Goal: Task Accomplishment & Management: Complete application form

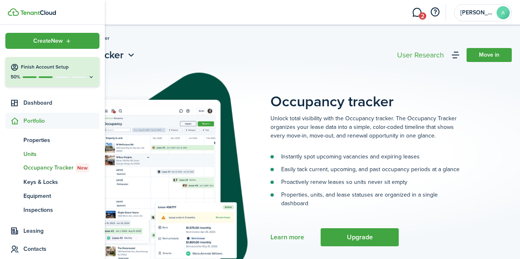
click at [30, 154] on span "Units" at bounding box center [61, 154] width 76 height 9
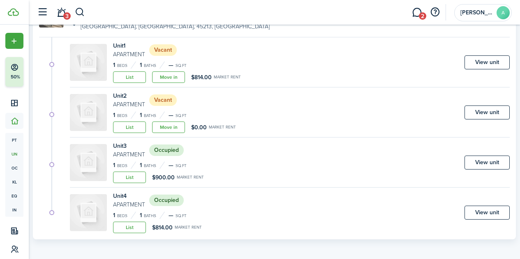
scroll to position [102, 0]
click at [483, 162] on link "View unit" at bounding box center [486, 162] width 45 height 14
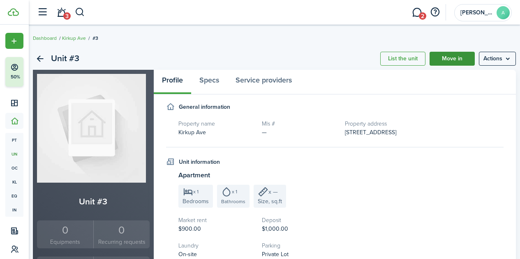
click at [440, 62] on link "Move in" at bounding box center [451, 59] width 45 height 14
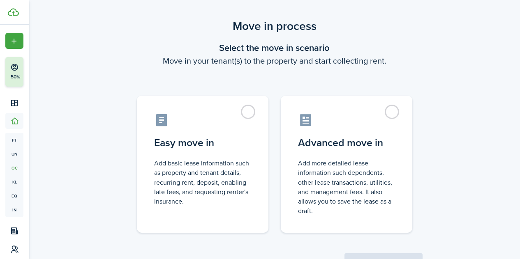
scroll to position [46, 0]
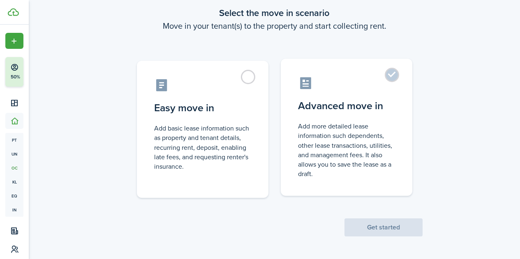
click at [393, 82] on label "Advanced move in Add more detailed lease information such dependents, other lea…" at bounding box center [345, 127] width 131 height 137
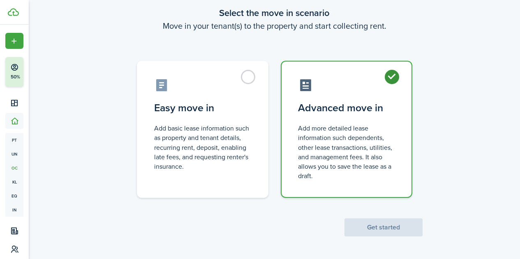
radio input "true"
click at [396, 224] on button "Get started" at bounding box center [383, 227] width 78 height 18
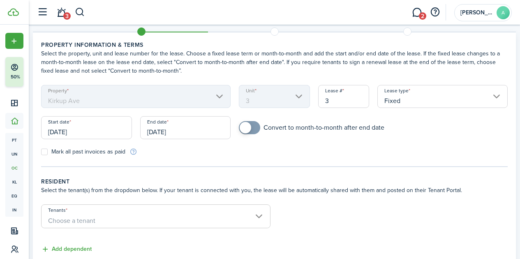
scroll to position [25, 0]
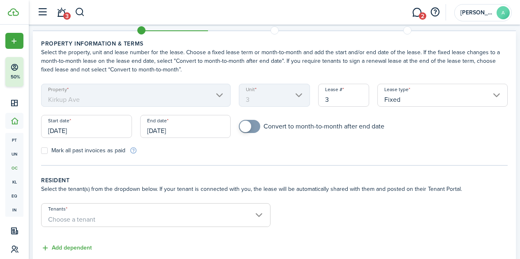
click at [95, 129] on input "09/23/2025" at bounding box center [86, 126] width 91 height 23
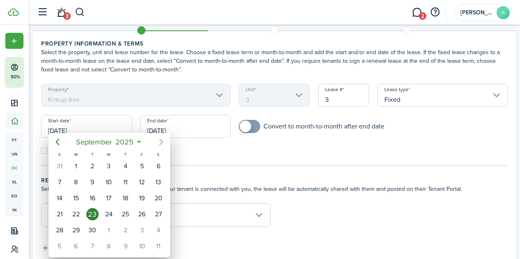
click at [157, 142] on icon "Next page" at bounding box center [161, 142] width 10 height 10
click at [108, 168] on div "1" at bounding box center [109, 166] width 12 height 12
type input "10/01/2025"
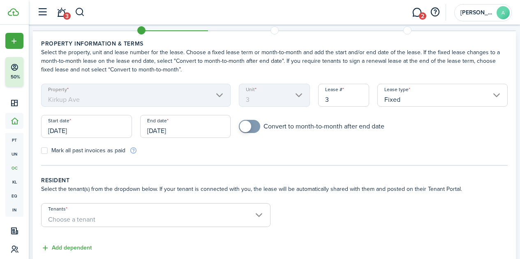
click at [464, 97] on input "Fixed" at bounding box center [442, 95] width 130 height 23
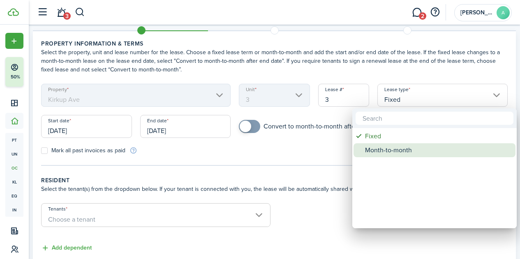
click at [384, 153] on div "Month-to-month" at bounding box center [437, 150] width 145 height 14
type input "Month-to-month"
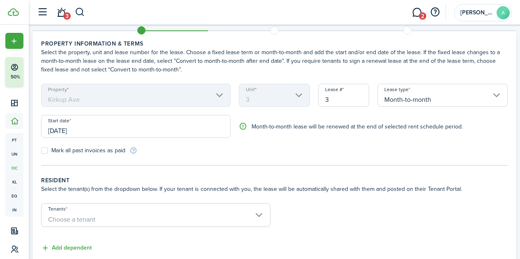
click at [51, 151] on label "Mark all past invoices as paid" at bounding box center [83, 150] width 84 height 7
click at [41, 151] on input "Mark all past invoices as paid" at bounding box center [41, 151] width 0 height 0
checkbox input "true"
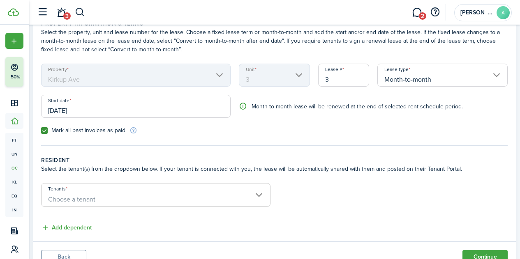
scroll to position [80, 0]
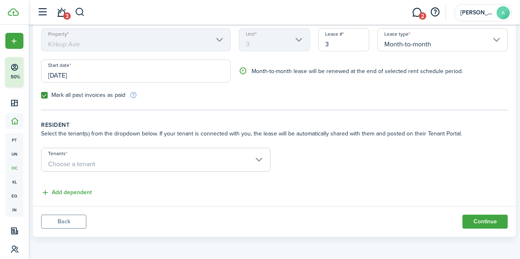
click at [260, 159] on span "Choose a tenant" at bounding box center [155, 164] width 228 height 14
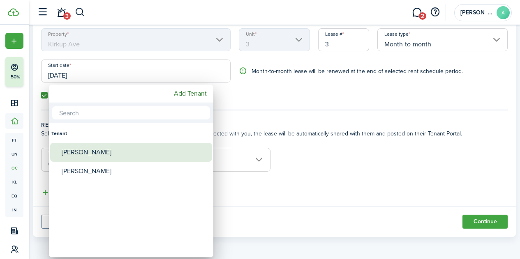
click at [92, 153] on div "[PERSON_NAME]" at bounding box center [134, 152] width 145 height 19
type input "[PERSON_NAME]"
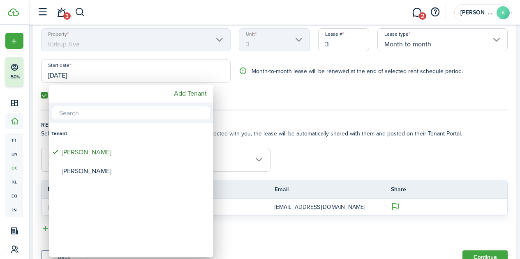
scroll to position [116, 0]
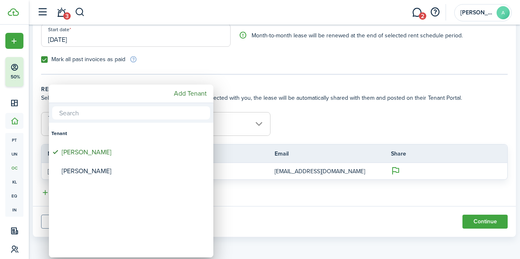
click at [326, 220] on div at bounding box center [259, 129] width 651 height 391
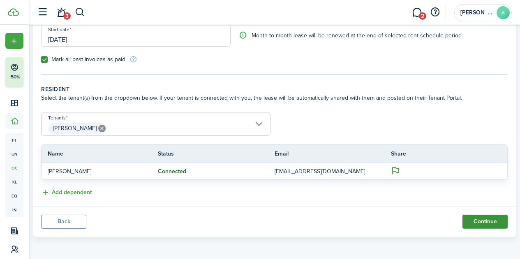
click at [469, 223] on button "Continue" at bounding box center [484, 222] width 45 height 14
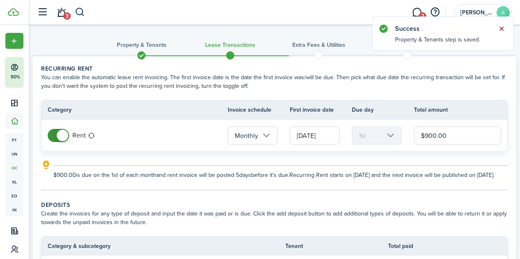
click at [500, 32] on button "Close notify" at bounding box center [500, 28] width 11 height 11
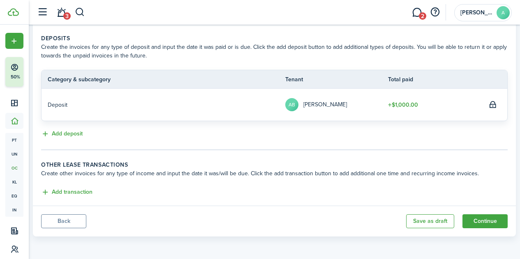
scroll to position [175, 0]
click at [470, 220] on button "Continue" at bounding box center [484, 221] width 45 height 14
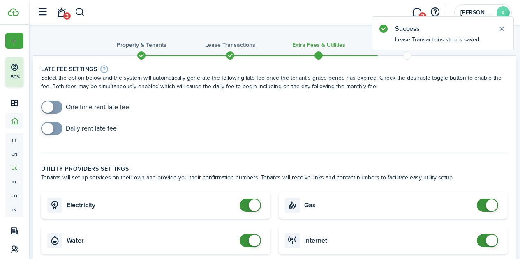
checkbox input "true"
click at [56, 108] on span at bounding box center [52, 107] width 8 height 13
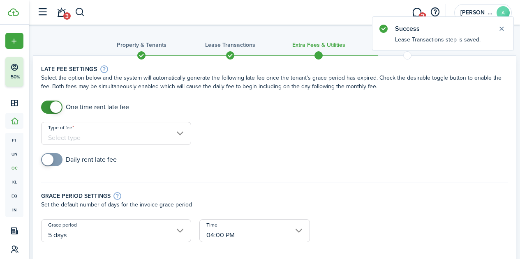
click at [101, 129] on input "Type of fee" at bounding box center [116, 133] width 150 height 23
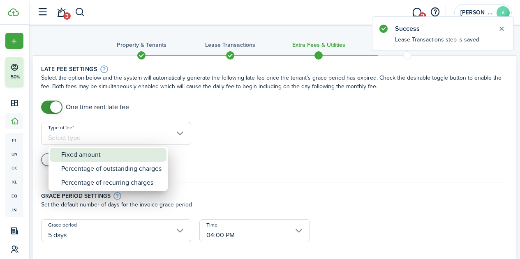
click at [87, 153] on div "Fixed amount" at bounding box center [111, 155] width 100 height 14
type input "Fixed amount"
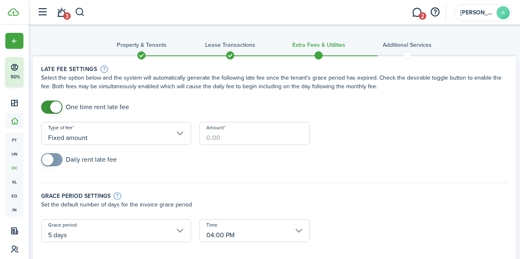
click at [216, 138] on input "Amount" at bounding box center [254, 133] width 110 height 23
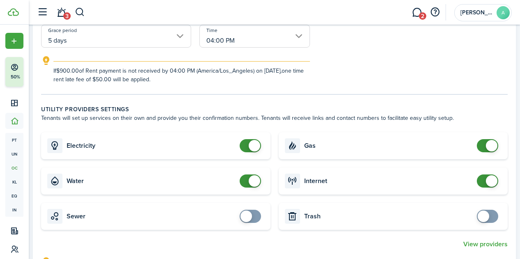
scroll to position [229, 0]
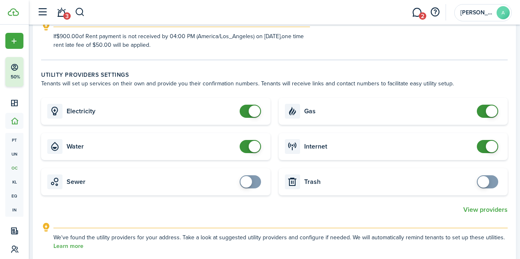
type input "$50.00"
click at [483, 148] on span at bounding box center [487, 146] width 8 height 13
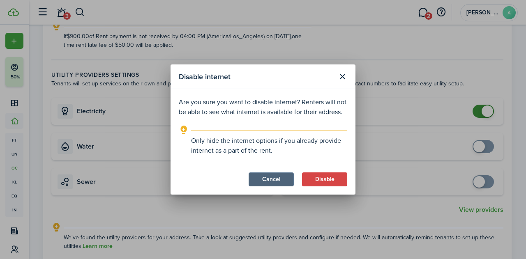
click at [276, 184] on button "Cancel" at bounding box center [270, 179] width 45 height 14
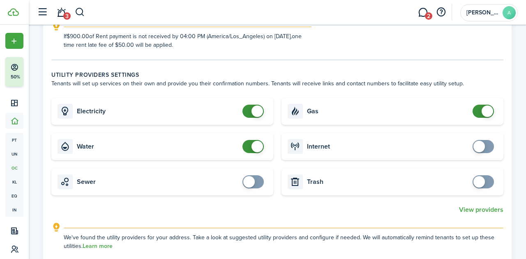
checkbox input "true"
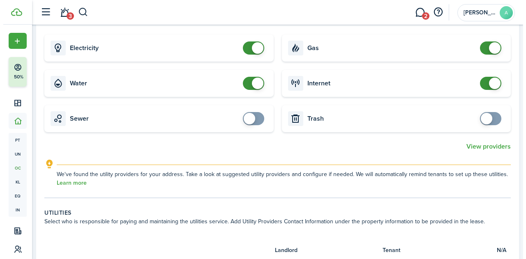
scroll to position [293, 0]
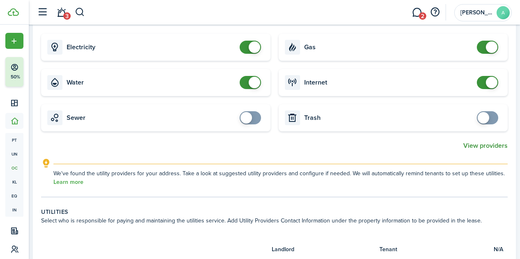
click at [472, 146] on button "View providers" at bounding box center [485, 145] width 44 height 7
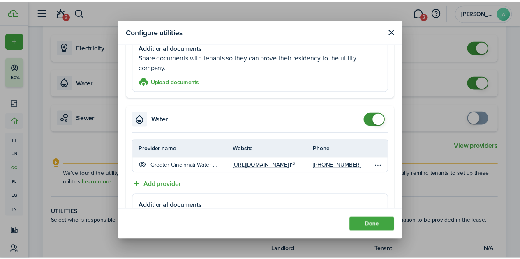
scroll to position [272, 0]
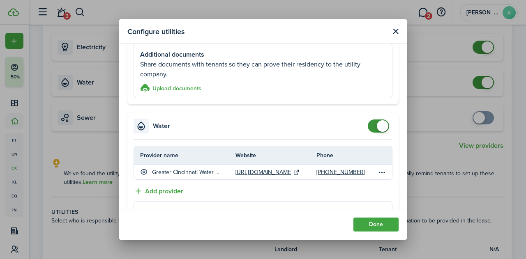
checkbox input "false"
click at [374, 124] on span at bounding box center [378, 126] width 8 height 13
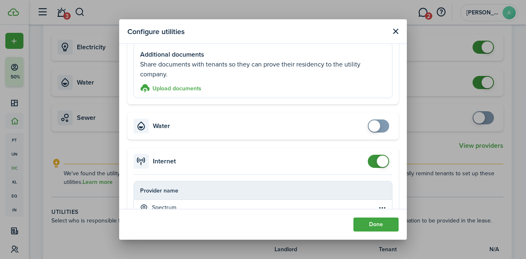
click at [374, 164] on span at bounding box center [378, 161] width 8 height 13
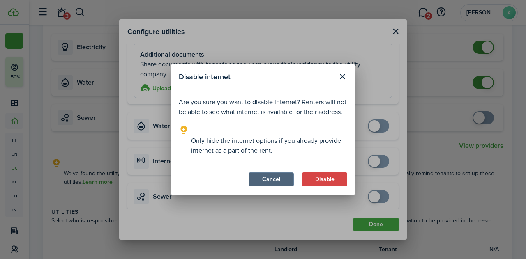
click at [281, 180] on button "Cancel" at bounding box center [270, 179] width 45 height 14
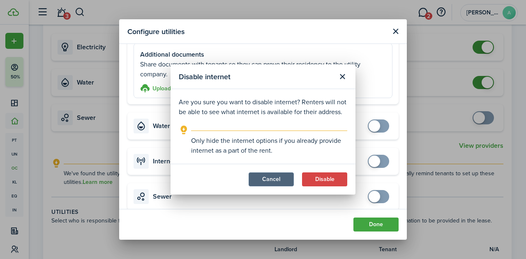
checkbox input "true"
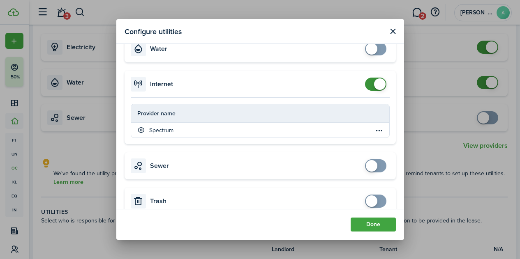
scroll to position [362, 0]
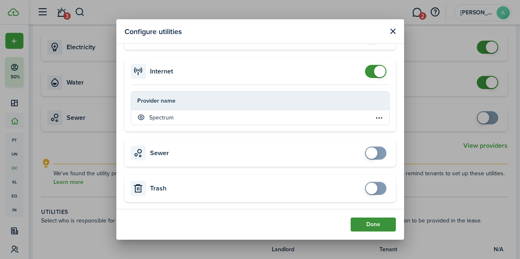
click at [373, 221] on button "Done" at bounding box center [372, 225] width 45 height 14
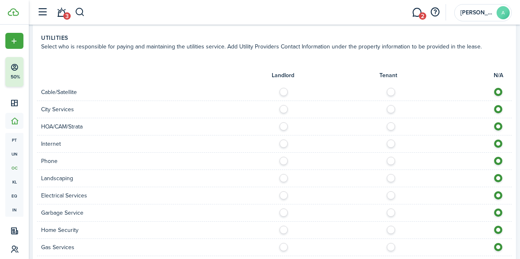
scroll to position [475, 0]
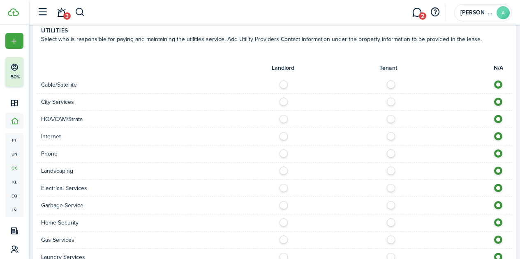
click at [388, 136] on label at bounding box center [393, 134] width 14 height 4
radio input "true"
click at [387, 154] on label at bounding box center [393, 151] width 14 height 4
radio input "true"
click at [284, 170] on label at bounding box center [285, 169] width 14 height 4
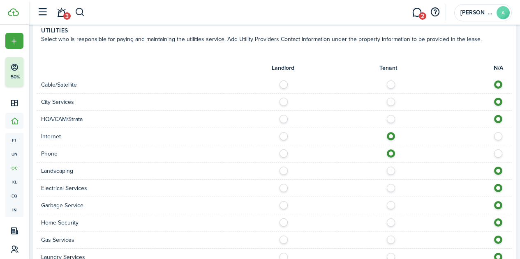
radio input "true"
click at [387, 188] on label at bounding box center [393, 186] width 14 height 4
radio input "true"
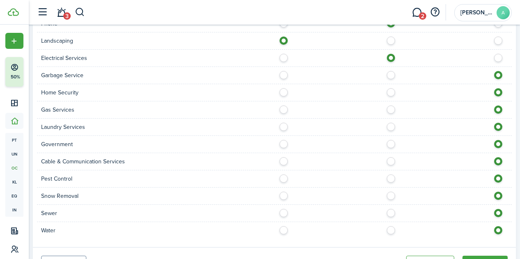
scroll to position [605, 0]
click at [283, 75] on label at bounding box center [285, 73] width 14 height 4
radio input "true"
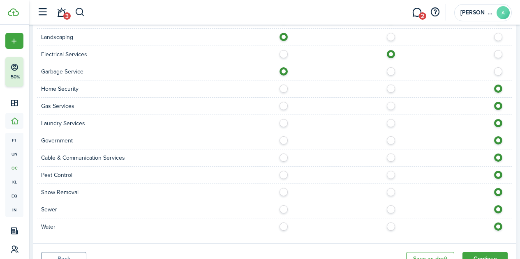
scroll to position [611, 0]
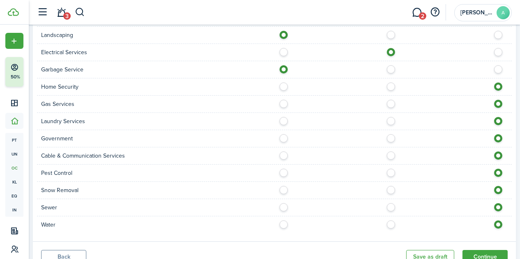
click at [285, 207] on label at bounding box center [285, 205] width 14 height 4
radio input "true"
click at [283, 223] on label at bounding box center [285, 223] width 14 height 4
radio input "true"
click at [387, 154] on label at bounding box center [393, 154] width 14 height 4
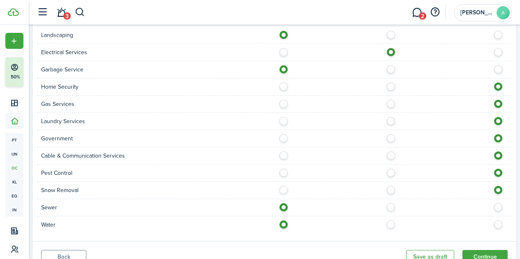
radio input "true"
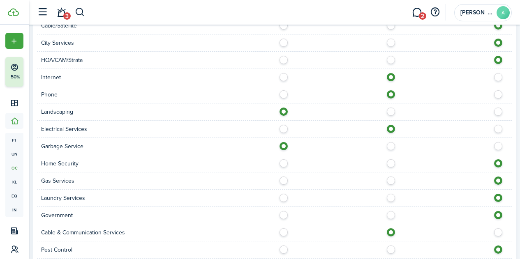
scroll to position [542, 0]
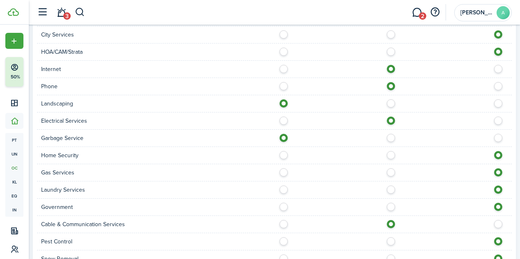
click at [387, 172] on label at bounding box center [393, 170] width 14 height 4
radio input "true"
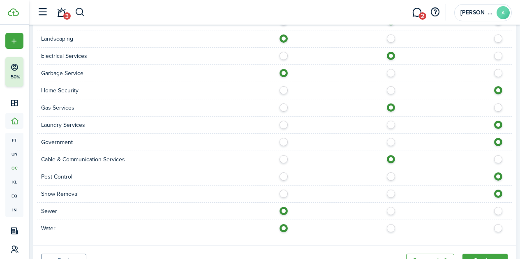
scroll to position [608, 0]
click at [283, 124] on label at bounding box center [285, 122] width 14 height 4
radio input "true"
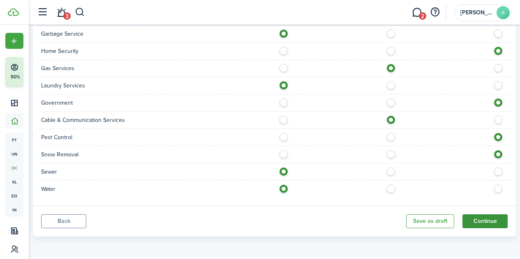
click at [476, 222] on button "Continue" at bounding box center [484, 221] width 45 height 14
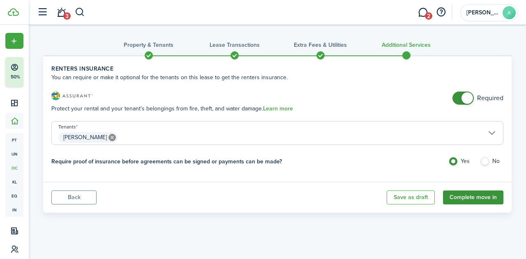
click at [470, 197] on button "Complete move in" at bounding box center [473, 198] width 60 height 14
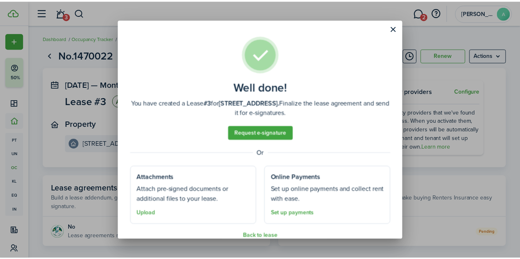
scroll to position [12, 0]
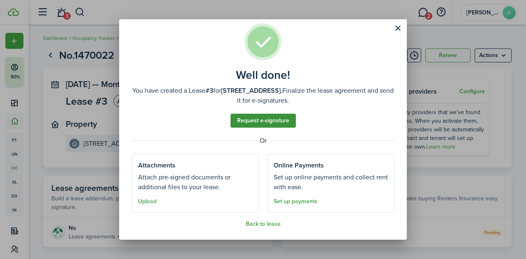
click at [263, 122] on link "Request e-signature" at bounding box center [262, 121] width 65 height 14
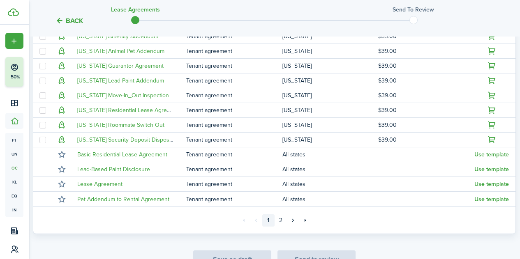
scroll to position [211, 0]
click at [279, 221] on link "2" at bounding box center [280, 220] width 12 height 12
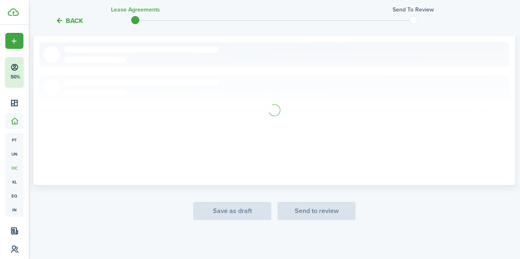
scroll to position [112, 0]
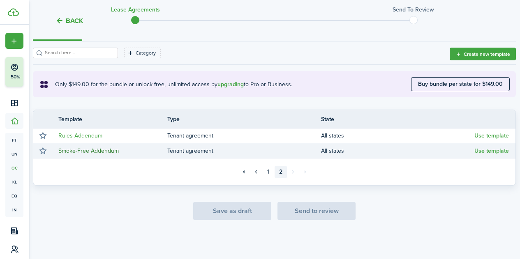
click at [95, 153] on link "Smoke-Free Addendum" at bounding box center [88, 151] width 60 height 9
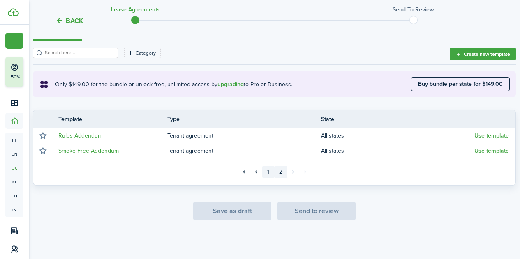
click at [266, 173] on link "1" at bounding box center [268, 172] width 12 height 12
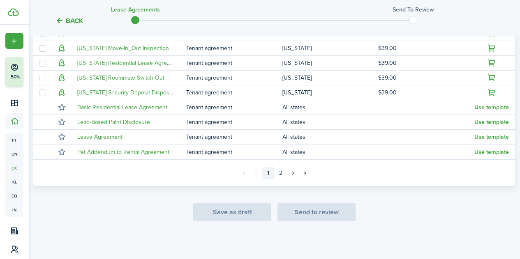
scroll to position [258, 0]
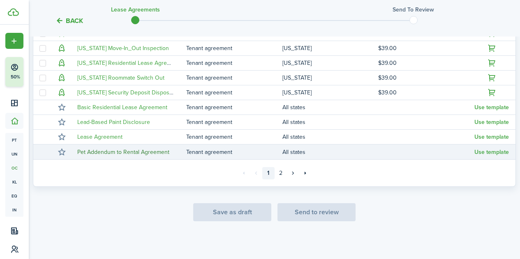
click at [106, 152] on link "Pet Addendum to Rental Agreement" at bounding box center [123, 152] width 92 height 9
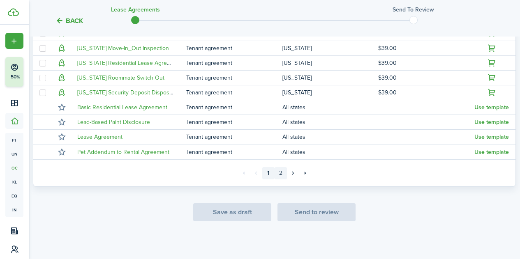
click at [280, 175] on link "2" at bounding box center [280, 173] width 12 height 12
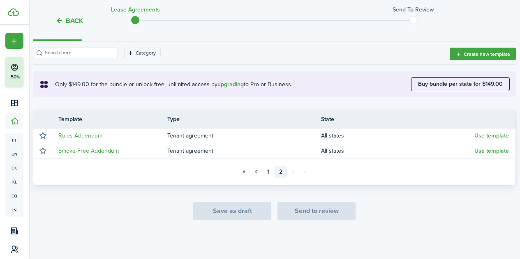
scroll to position [112, 0]
click at [267, 173] on link "1" at bounding box center [268, 172] width 12 height 12
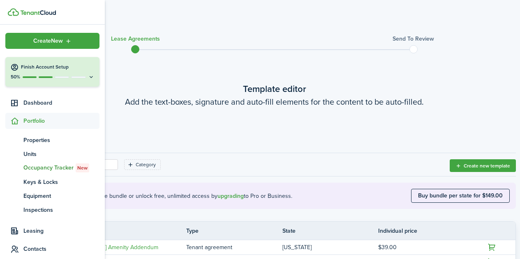
click at [14, 74] on p "50%" at bounding box center [15, 77] width 10 height 7
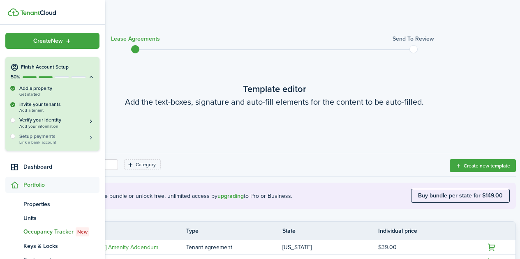
click at [50, 140] on span "Link a bank account" at bounding box center [56, 142] width 75 height 5
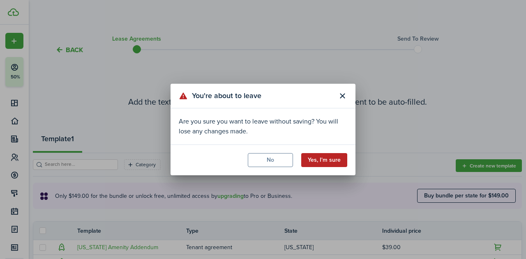
click at [316, 164] on button "Yes, I'm sure" at bounding box center [324, 160] width 46 height 14
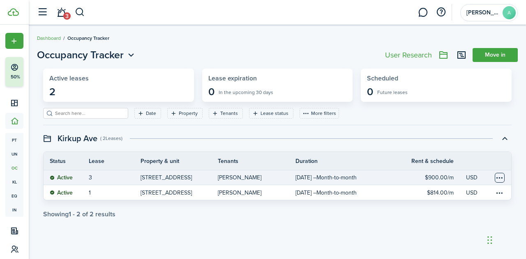
click at [499, 180] on table-menu-btn-icon at bounding box center [499, 178] width 10 height 10
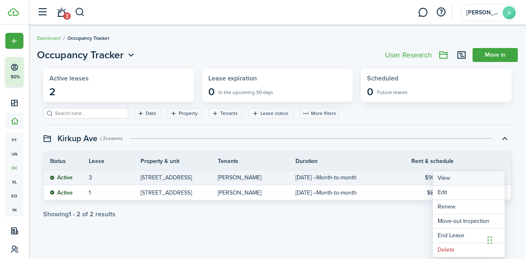
click at [445, 178] on link "View" at bounding box center [468, 178] width 72 height 14
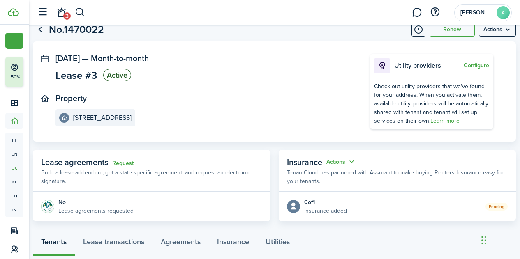
scroll to position [25, 0]
click at [131, 163] on link "Request" at bounding box center [122, 164] width 21 height 7
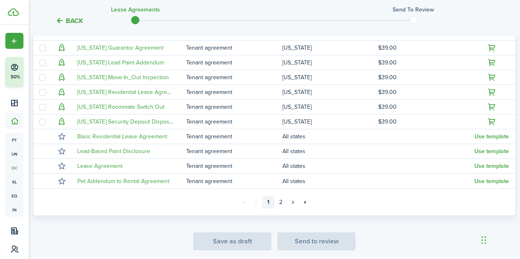
scroll to position [260, 0]
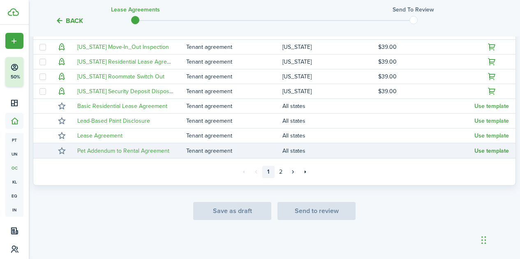
click at [485, 152] on button "Use template" at bounding box center [491, 151] width 34 height 7
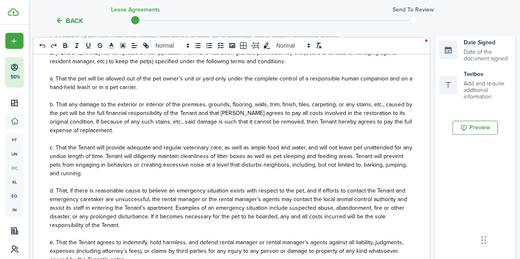
scroll to position [175, 0]
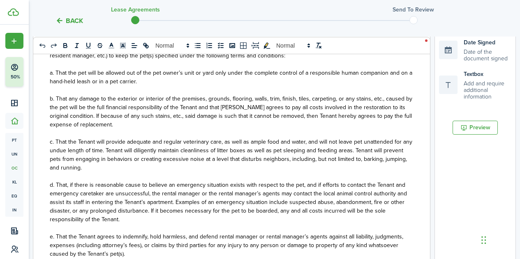
drag, startPoint x: 430, startPoint y: 163, endPoint x: 432, endPoint y: 189, distance: 25.2
click at [432, 189] on div "0 x 0 PET ADDENDUM TO RENTAL AGREEMENT ______________________________ This Leas…" at bounding box center [274, 105] width 483 height 340
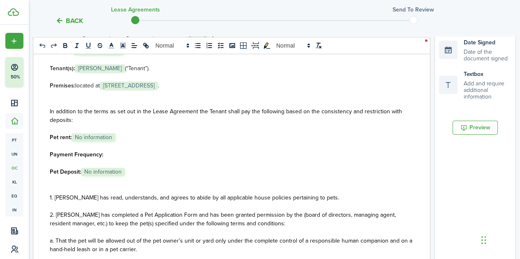
scroll to position [0, 0]
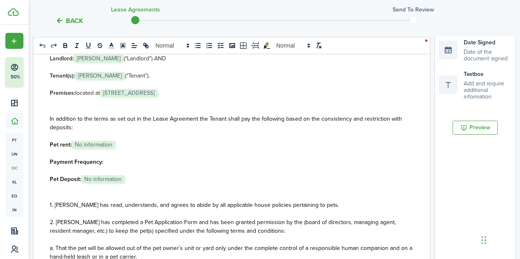
click at [115, 144] on span "No information" at bounding box center [93, 145] width 44 height 8
click at [106, 126] on select "Select size 8px 9px 10px 11px 12px 13px 14px 15px 16px 17px 18px 19px 20px 21px…" at bounding box center [95, 127] width 41 height 14
click at [96, 144] on span "No information" at bounding box center [93, 145] width 44 height 8
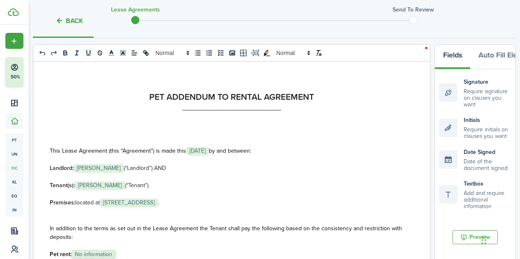
drag, startPoint x: 517, startPoint y: 76, endPoint x: 525, endPoint y: 141, distance: 65.8
click at [519, 141] on html "Create New Finish Account Setup 50% Dashboard Portfolio pt Properties un Units …" at bounding box center [260, 14] width 520 height 259
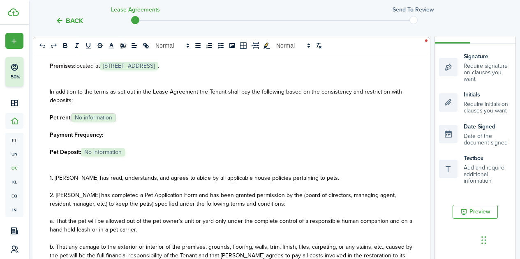
scroll to position [114, 0]
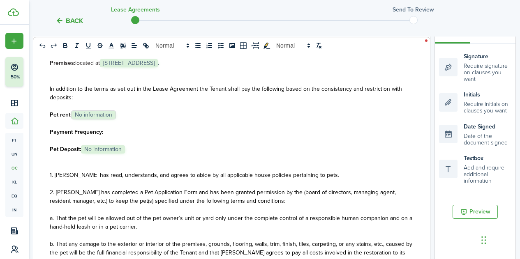
click at [87, 116] on span "No information" at bounding box center [93, 115] width 44 height 8
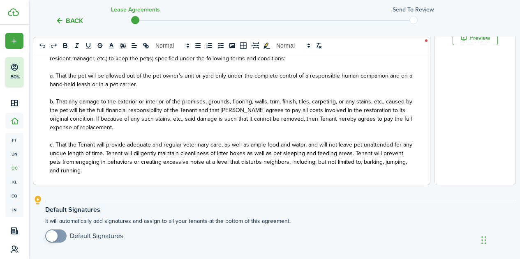
scroll to position [44, 0]
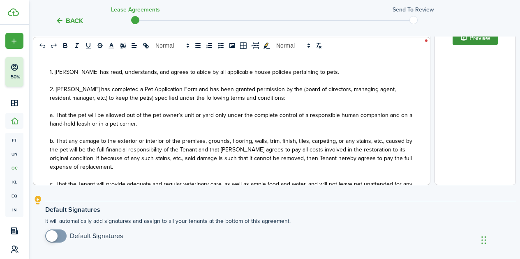
click at [479, 44] on button "Preview" at bounding box center [474, 38] width 45 height 14
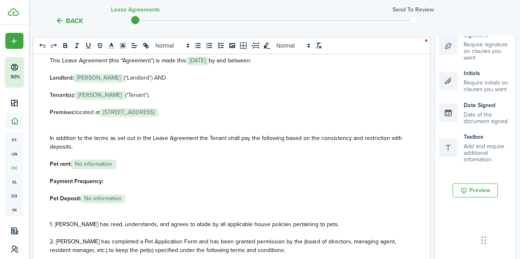
scroll to position [153, 0]
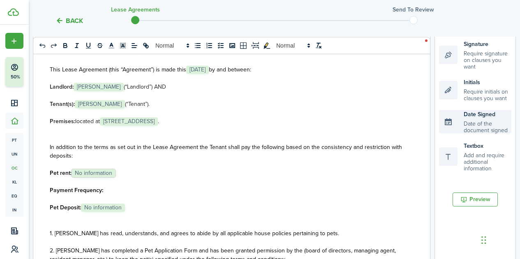
click at [485, 127] on div "Date Signed Date of the document signed" at bounding box center [475, 122] width 72 height 24
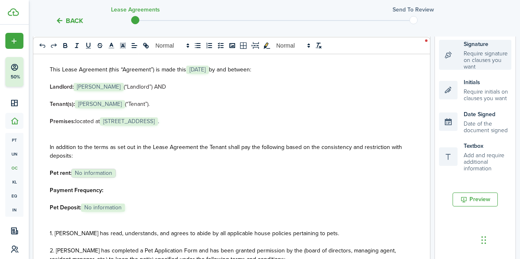
click at [485, 56] on div "Signature Require signature on clauses you want" at bounding box center [475, 55] width 72 height 30
drag, startPoint x: 426, startPoint y: 75, endPoint x: 395, endPoint y: 102, distance: 41.6
click at [395, 102] on p "Tenant(s): ﻿ [PERSON_NAME] ﻿ (“Tenant”)." at bounding box center [231, 104] width 363 height 9
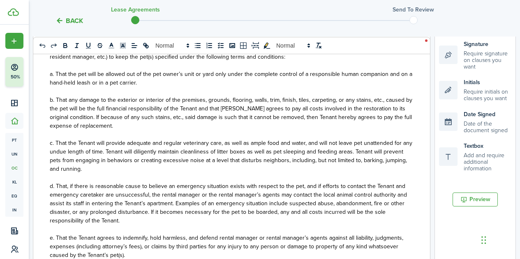
scroll to position [265, 0]
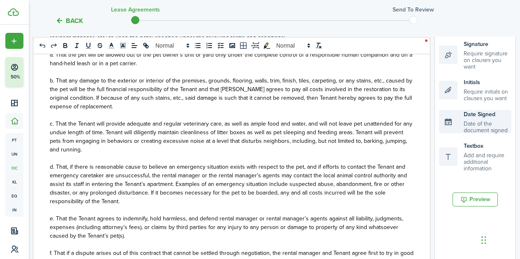
click at [461, 132] on div "Date Signed Date of the document signed" at bounding box center [475, 122] width 72 height 24
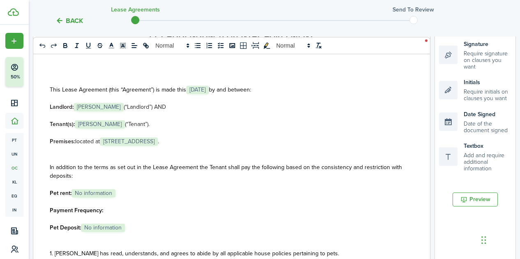
scroll to position [0, 0]
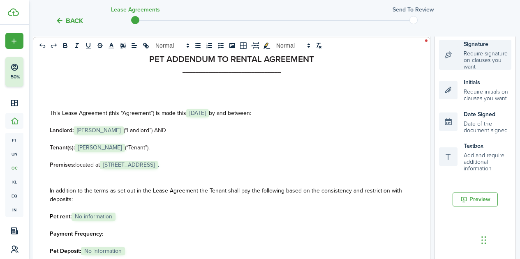
click at [466, 62] on div "Signature Require signature on clauses you want" at bounding box center [475, 55] width 72 height 30
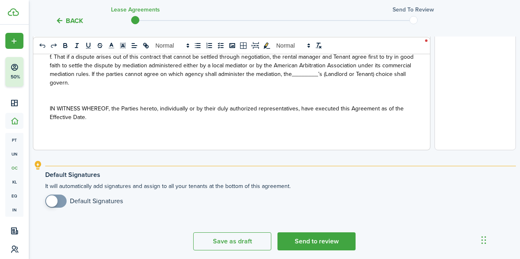
scroll to position [354, 0]
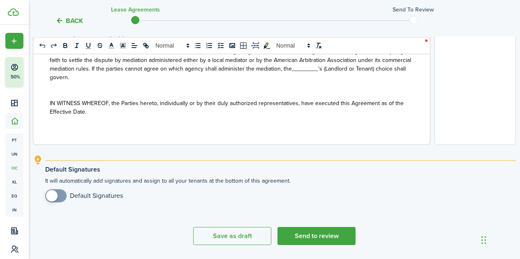
checkbox input "true"
click at [60, 196] on span at bounding box center [56, 195] width 8 height 13
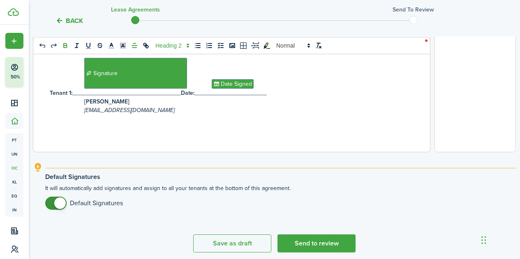
scroll to position [361, 0]
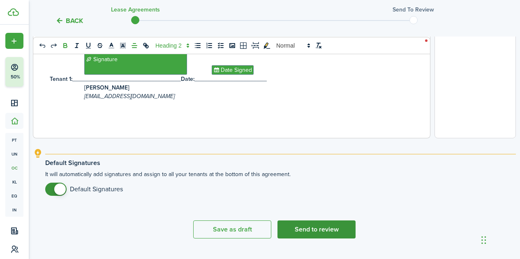
click at [309, 233] on button "Send to review" at bounding box center [316, 230] width 78 height 18
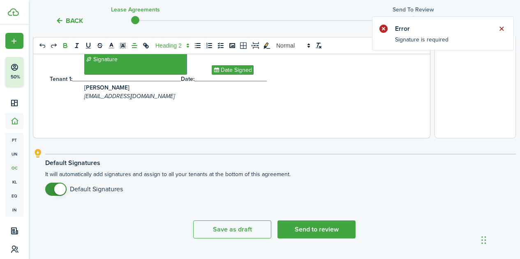
click at [502, 28] on button "Close notify" at bounding box center [500, 28] width 11 height 11
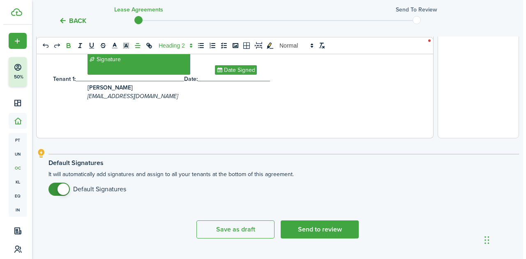
scroll to position [237, 0]
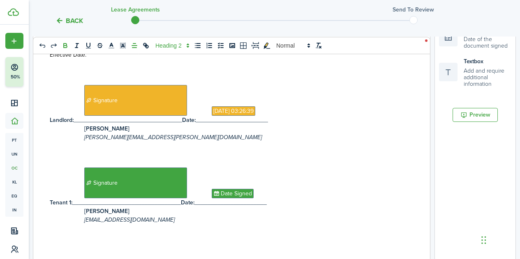
click at [120, 132] on p "[PERSON_NAME]" at bounding box center [231, 128] width 363 height 9
drag, startPoint x: 136, startPoint y: 141, endPoint x: 91, endPoint y: 142, distance: 45.2
click at [91, 142] on p at bounding box center [231, 146] width 363 height 9
click at [87, 138] on icon "[PERSON_NAME][EMAIL_ADDRESS][PERSON_NAME][DOMAIN_NAME]" at bounding box center [172, 137] width 177 height 9
click at [119, 105] on span "Signature" at bounding box center [135, 100] width 103 height 31
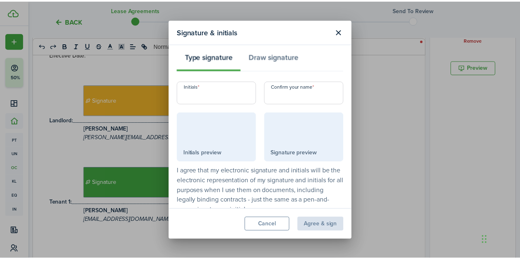
scroll to position [14, 0]
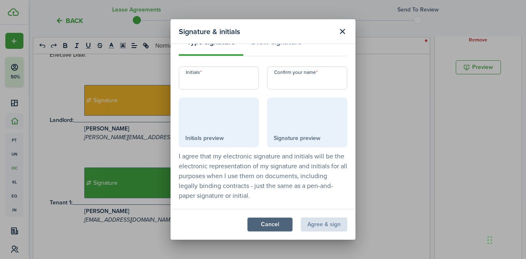
click at [283, 226] on button "Cancel" at bounding box center [269, 225] width 45 height 14
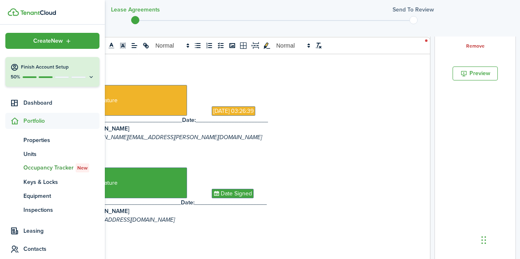
click at [24, 68] on h4 "Finish Account Setup" at bounding box center [58, 67] width 74 height 7
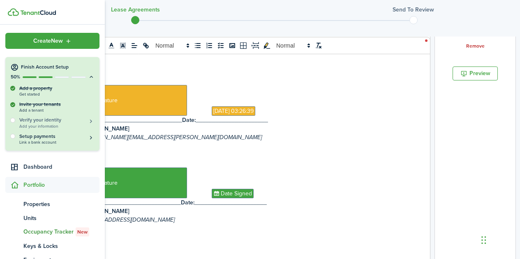
click at [83, 122] on h5 "Verify your identity" at bounding box center [56, 120] width 75 height 7
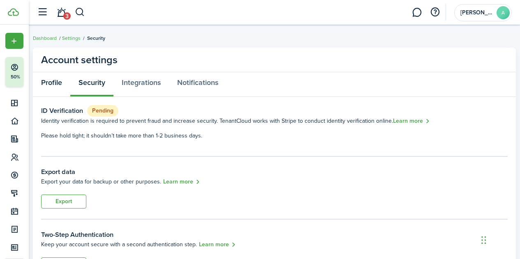
click at [47, 84] on link "Profile" at bounding box center [51, 84] width 37 height 25
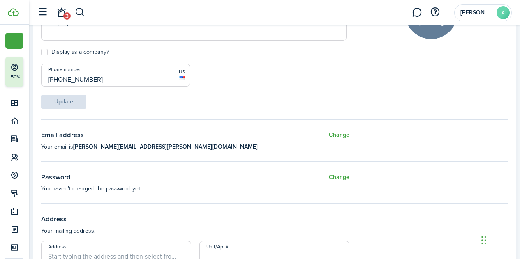
scroll to position [138, 0]
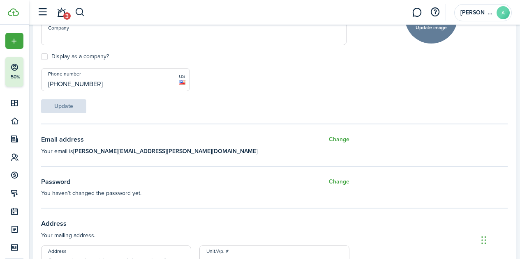
click at [47, 54] on label "Display as a company?" at bounding box center [75, 56] width 68 height 7
click at [41, 57] on input "Display as a company?" at bounding box center [41, 57] width 0 height 0
checkbox input "true"
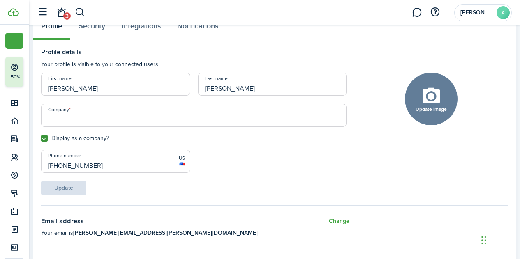
scroll to position [54, 0]
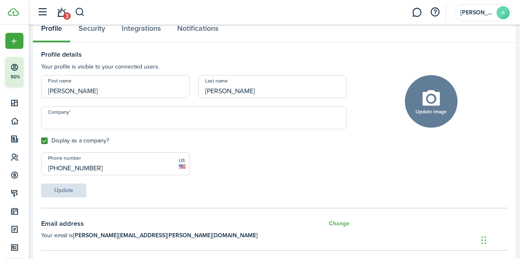
click at [88, 122] on input "Company" at bounding box center [193, 117] width 305 height 23
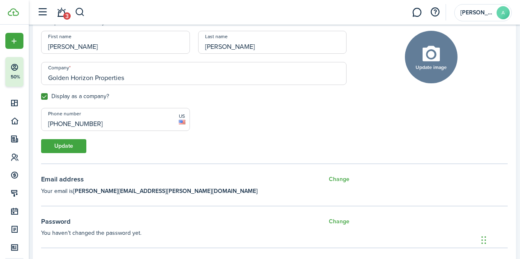
scroll to position [104, 0]
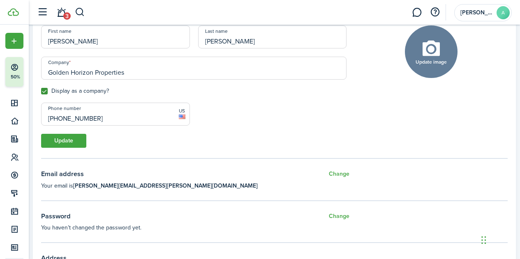
type input "Golden Horizon Properties"
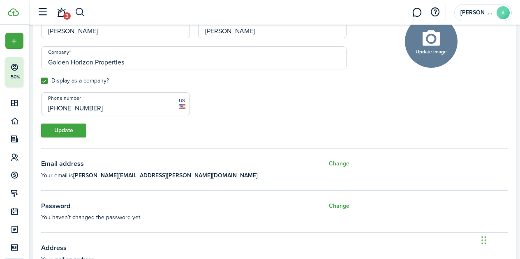
scroll to position [116, 0]
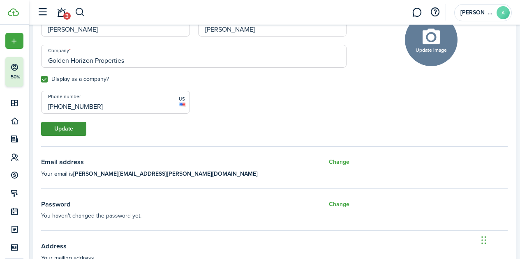
click at [59, 127] on button "Update" at bounding box center [63, 129] width 45 height 14
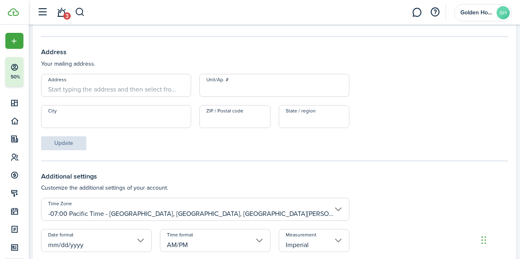
scroll to position [418, 0]
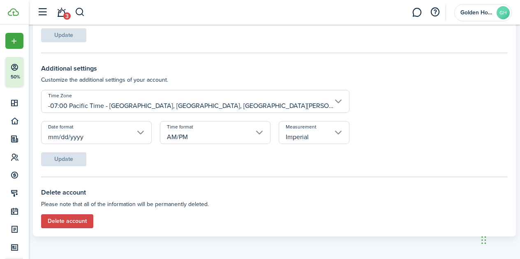
click at [343, 105] on input "-07:00 Pacific Time - [GEOGRAPHIC_DATA], [GEOGRAPHIC_DATA], [GEOGRAPHIC_DATA][P…" at bounding box center [195, 101] width 308 height 23
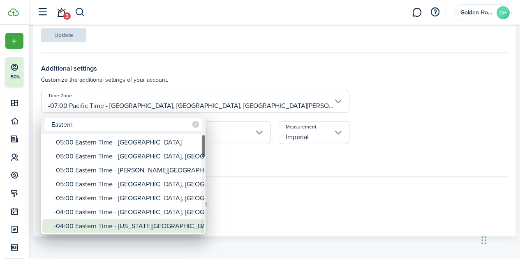
type input "Eastern"
click at [167, 226] on div "-04:00 Eastern Time - [US_STATE][GEOGRAPHIC_DATA], [GEOGRAPHIC_DATA], [GEOGRAPH…" at bounding box center [126, 226] width 145 height 14
type input "-04:00 Eastern Time - [US_STATE][GEOGRAPHIC_DATA], [GEOGRAPHIC_DATA], [GEOGRAPH…"
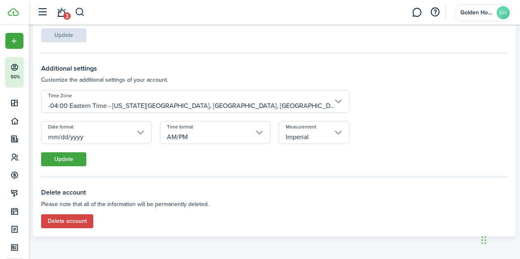
click at [336, 102] on input "-04:00 Eastern Time - [US_STATE][GEOGRAPHIC_DATA], [GEOGRAPHIC_DATA], [GEOGRAPH…" at bounding box center [195, 101] width 308 height 23
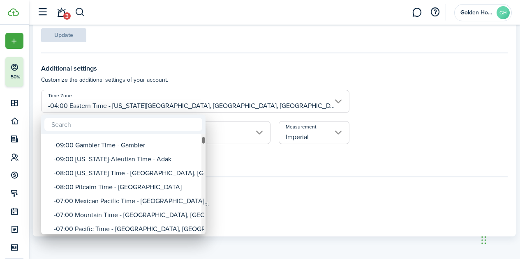
drag, startPoint x: 203, startPoint y: 158, endPoint x: 203, endPoint y: 139, distance: 19.3
click at [203, 139] on div "Time Zone" at bounding box center [203, 140] width 4 height 8
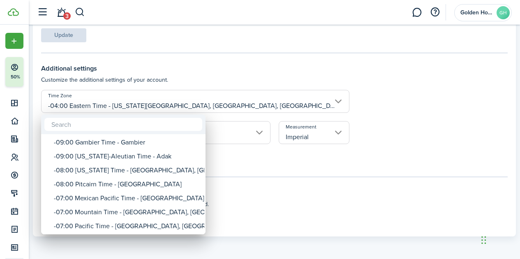
click at [339, 95] on div at bounding box center [259, 129] width 651 height 391
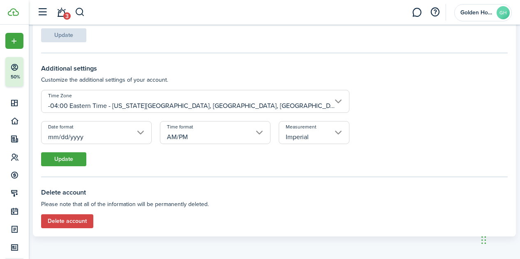
click at [278, 104] on input "-04:00 Eastern Time - [US_STATE][GEOGRAPHIC_DATA], [GEOGRAPHIC_DATA], [GEOGRAPH…" at bounding box center [195, 101] width 308 height 23
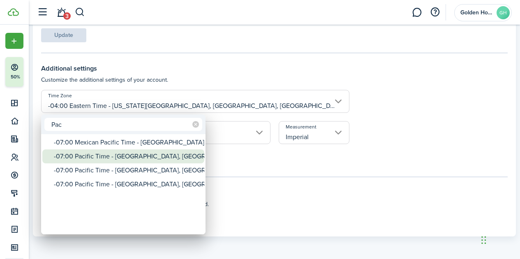
type input "Pac"
click at [160, 156] on div "-07:00 Pacific Time - [GEOGRAPHIC_DATA], [GEOGRAPHIC_DATA], [GEOGRAPHIC_DATA][P…" at bounding box center [126, 156] width 145 height 14
type input "-07:00 Pacific Time - [GEOGRAPHIC_DATA], [GEOGRAPHIC_DATA], [GEOGRAPHIC_DATA][P…"
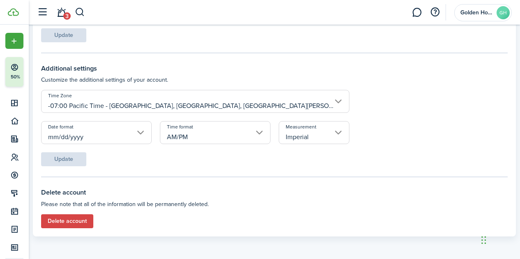
click at [116, 138] on input "mm/dd/yyyy" at bounding box center [96, 132] width 110 height 23
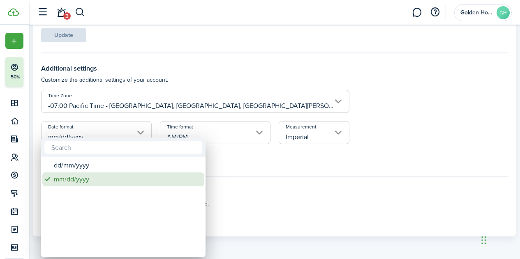
click at [85, 180] on div "mm/dd/yyyy" at bounding box center [126, 179] width 145 height 14
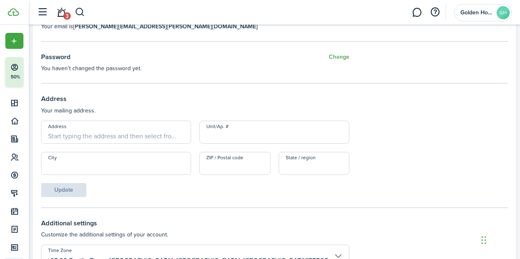
scroll to position [0, 0]
